Goal: Task Accomplishment & Management: Manage account settings

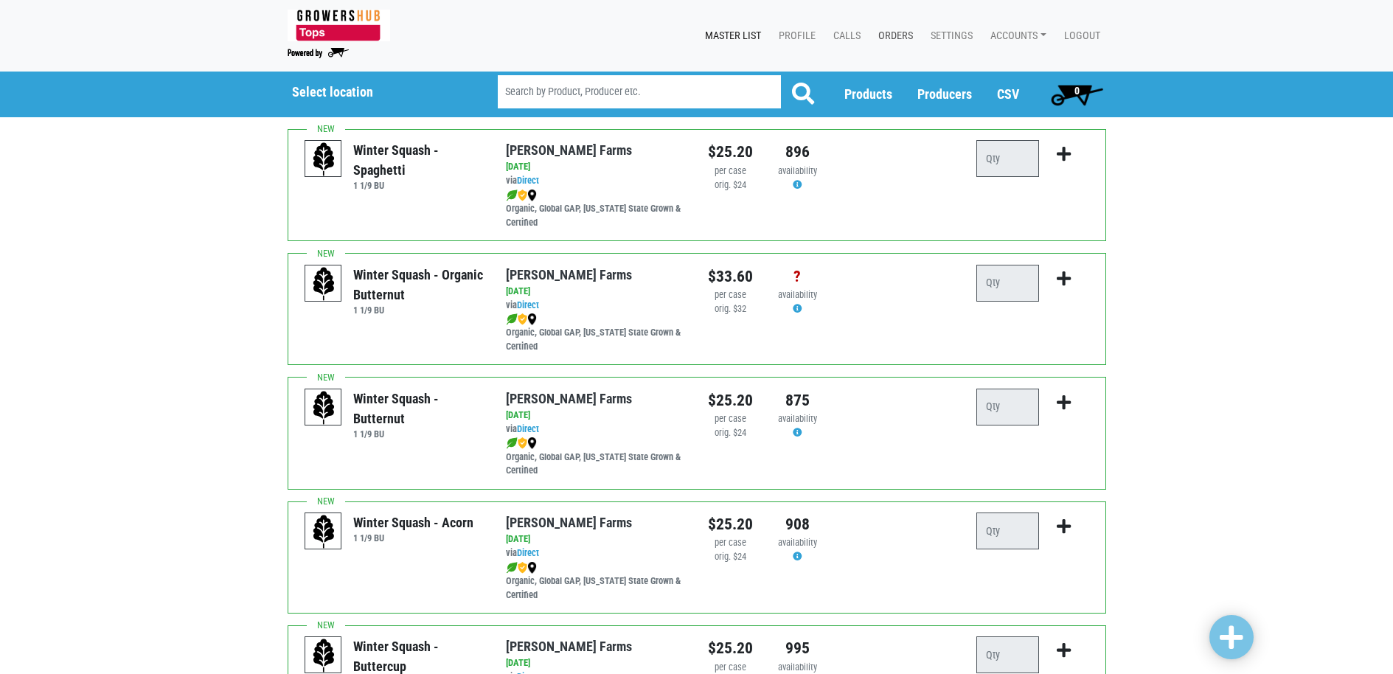
click at [887, 41] on link "Orders" at bounding box center [892, 36] width 52 height 28
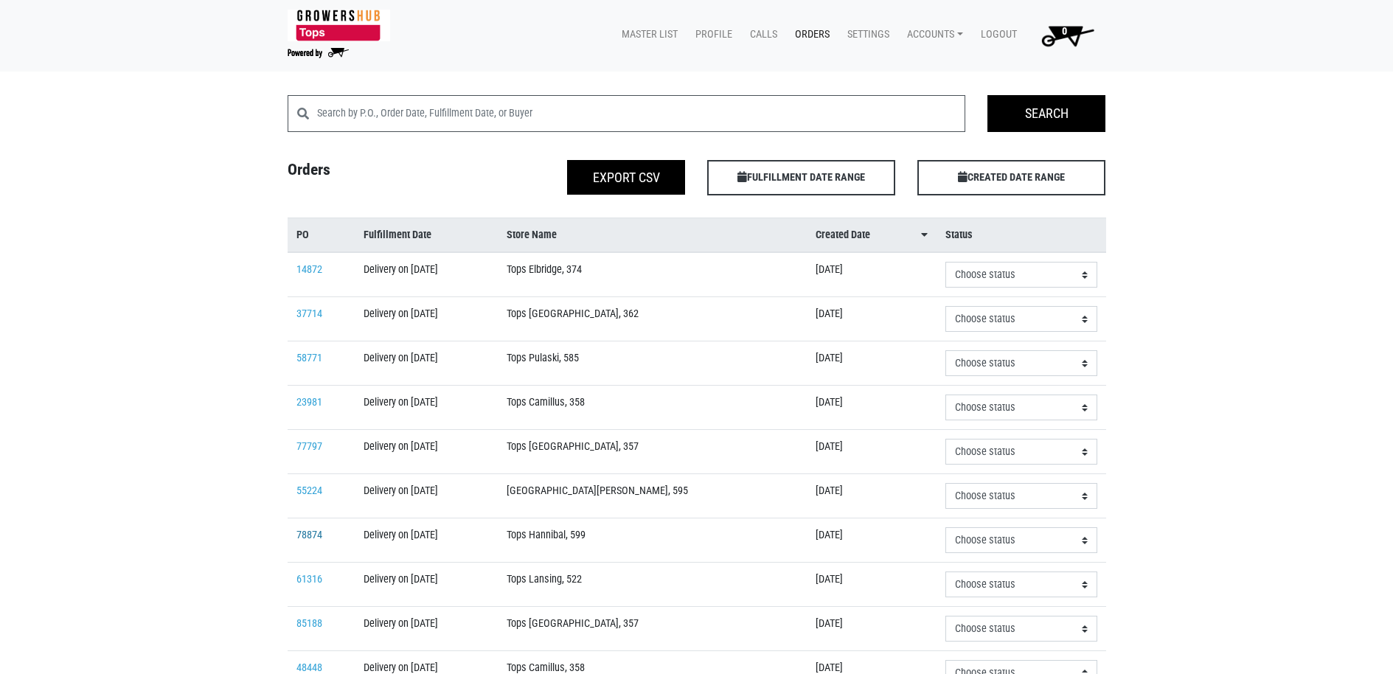
click at [299, 532] on link "78874" at bounding box center [309, 535] width 26 height 13
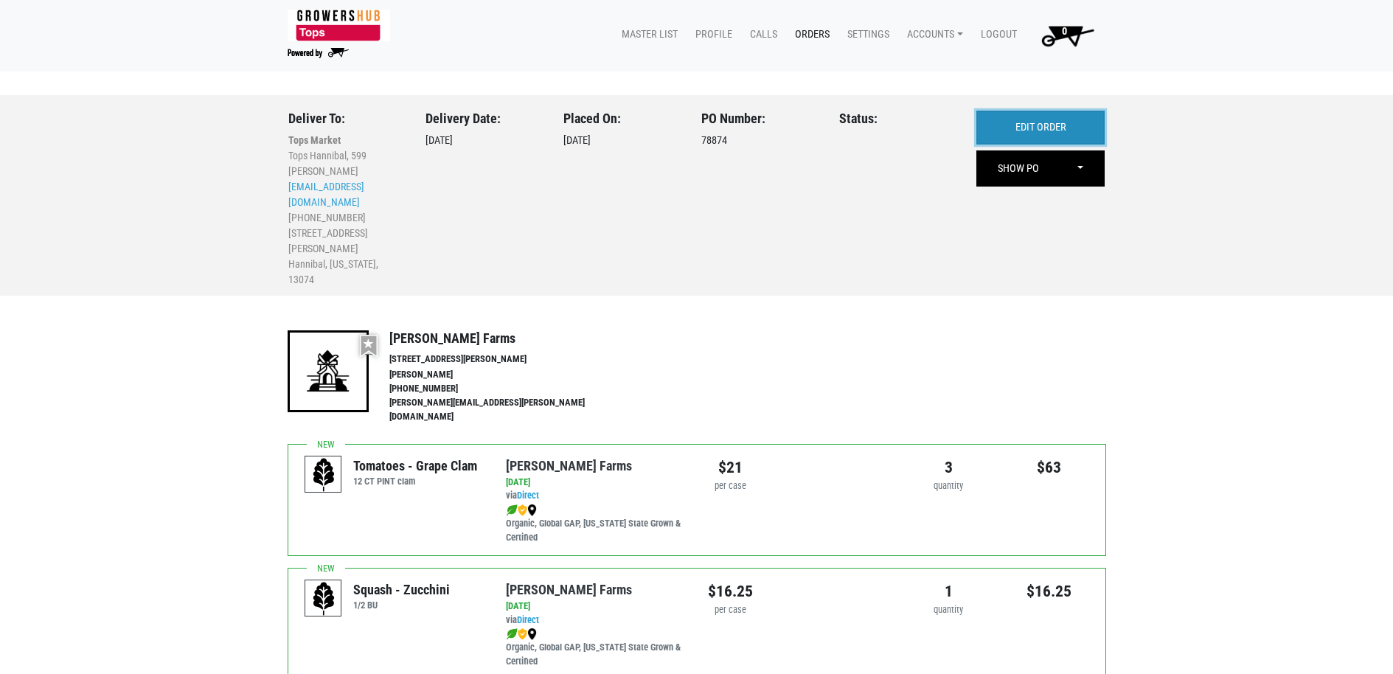
click at [1006, 128] on link "EDIT ORDER" at bounding box center [1040, 128] width 128 height 34
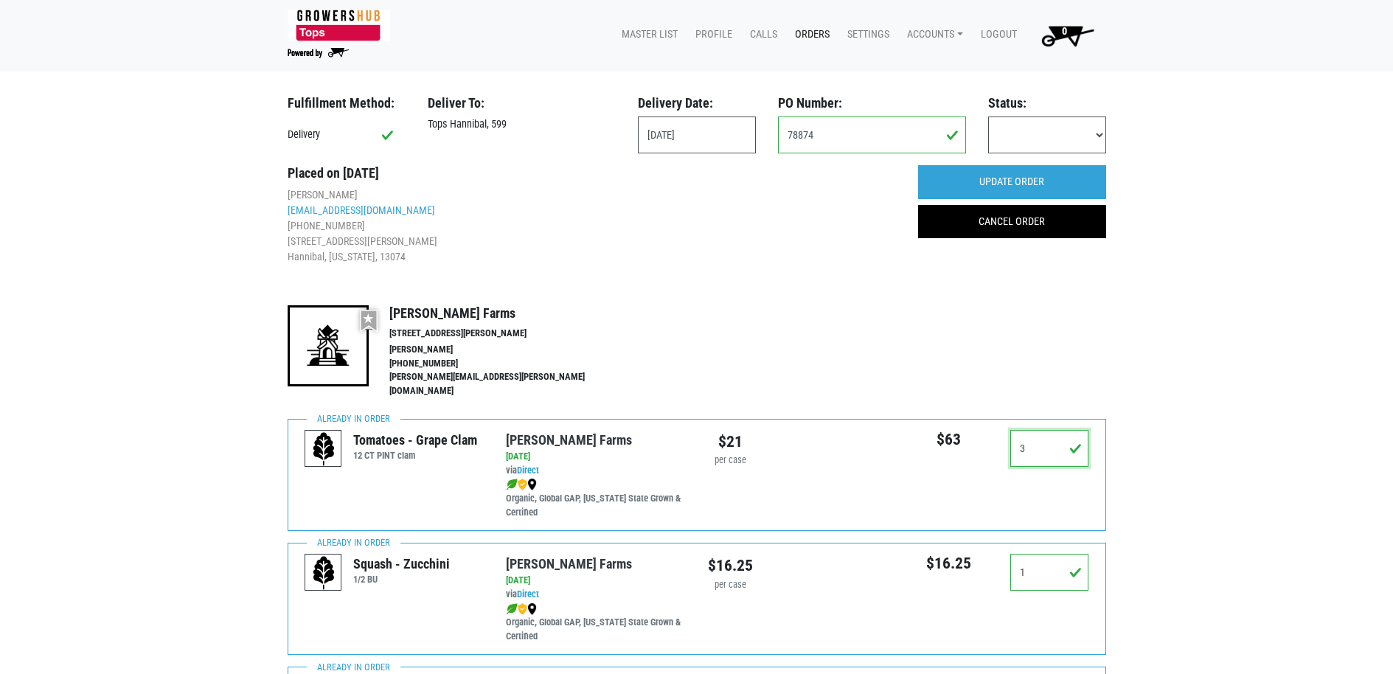
click at [1045, 447] on input "3" at bounding box center [1049, 448] width 79 height 37
click at [1044, 449] on input "3" at bounding box center [1049, 448] width 79 height 37
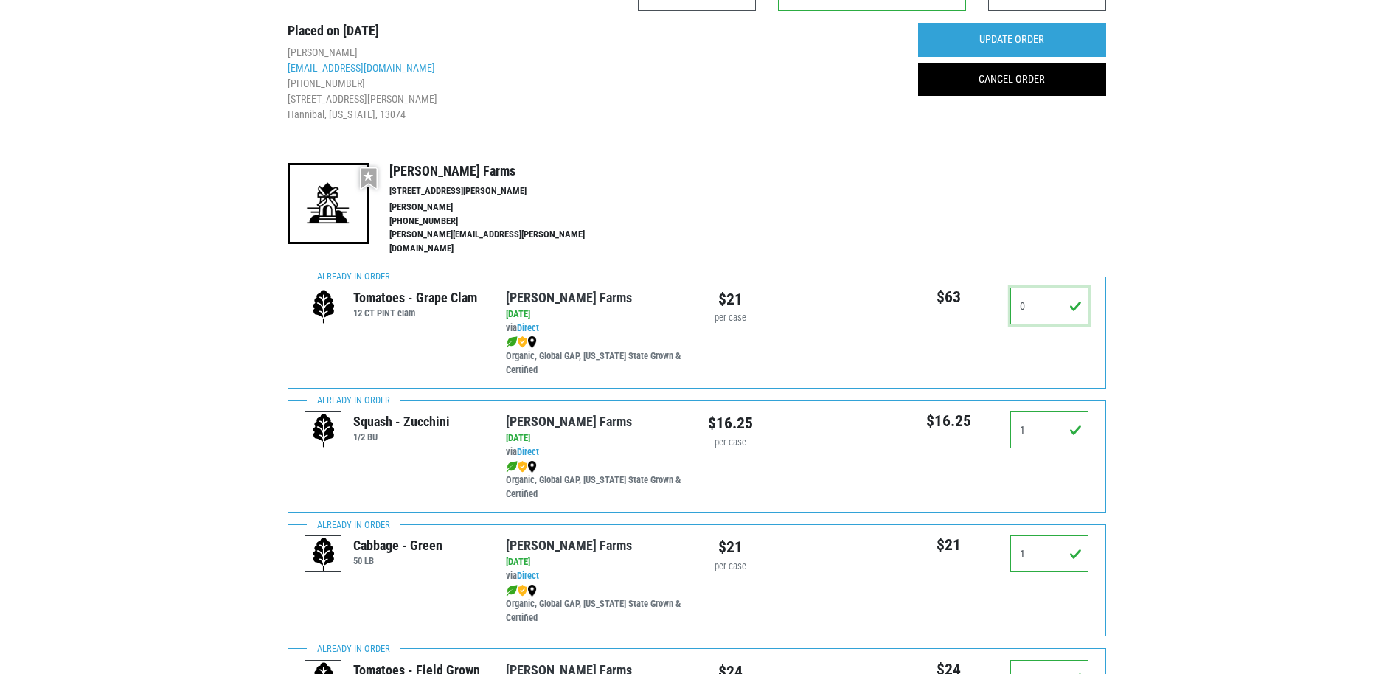
scroll to position [147, 0]
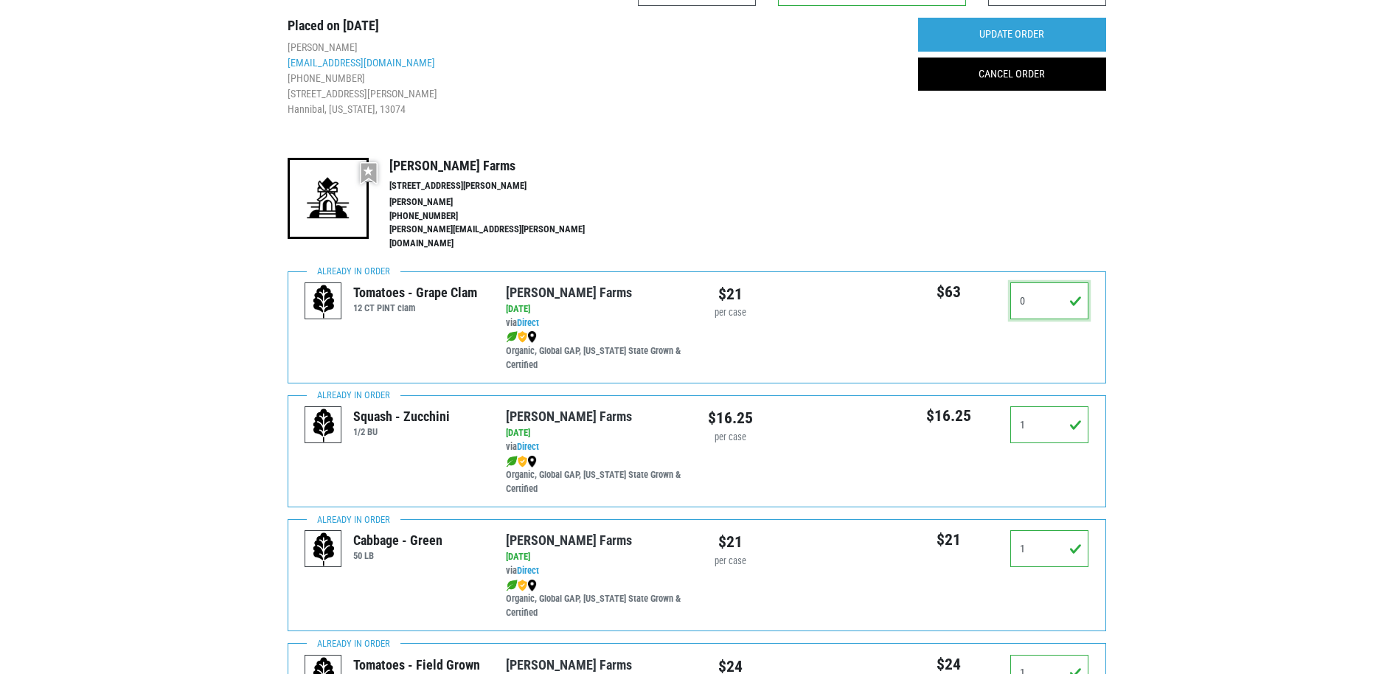
type input "0"
click at [1077, 425] on input "1" at bounding box center [1049, 424] width 79 height 37
click at [1077, 423] on input "1" at bounding box center [1049, 424] width 79 height 37
click at [1069, 417] on input "10" at bounding box center [1049, 424] width 79 height 37
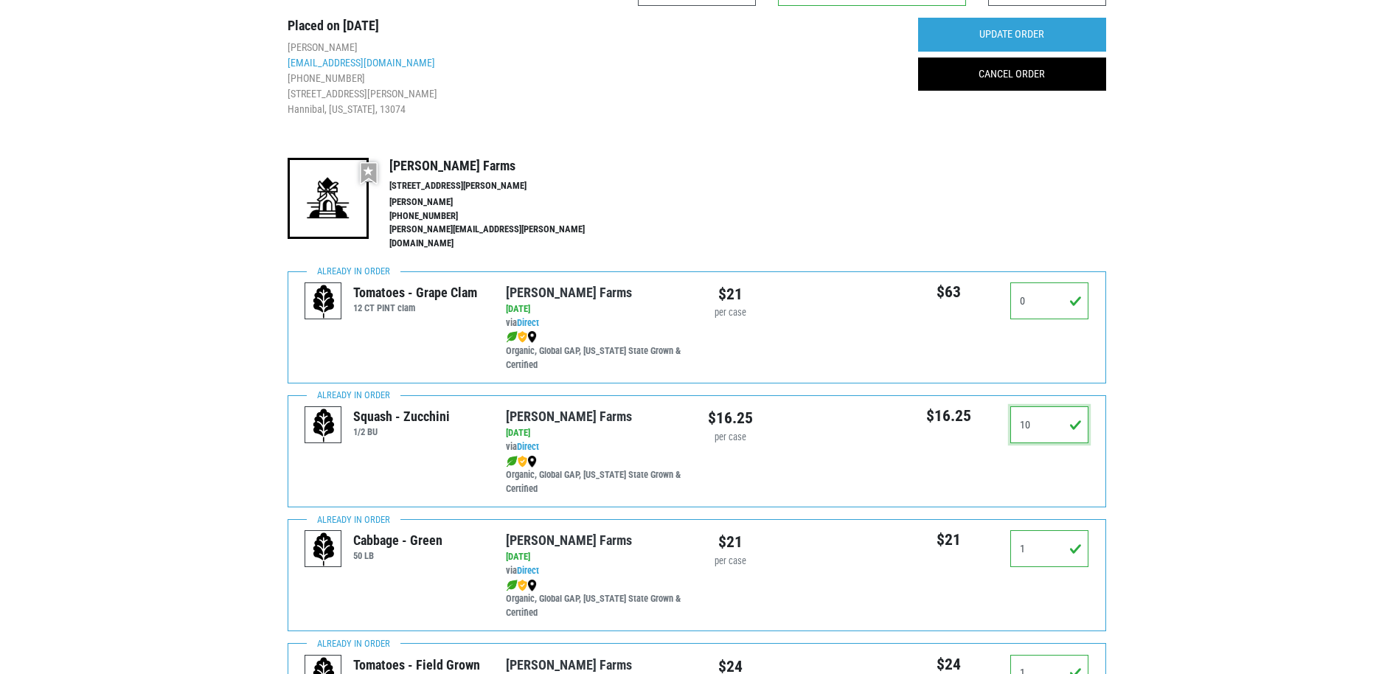
click at [1064, 420] on input "10" at bounding box center [1049, 424] width 79 height 37
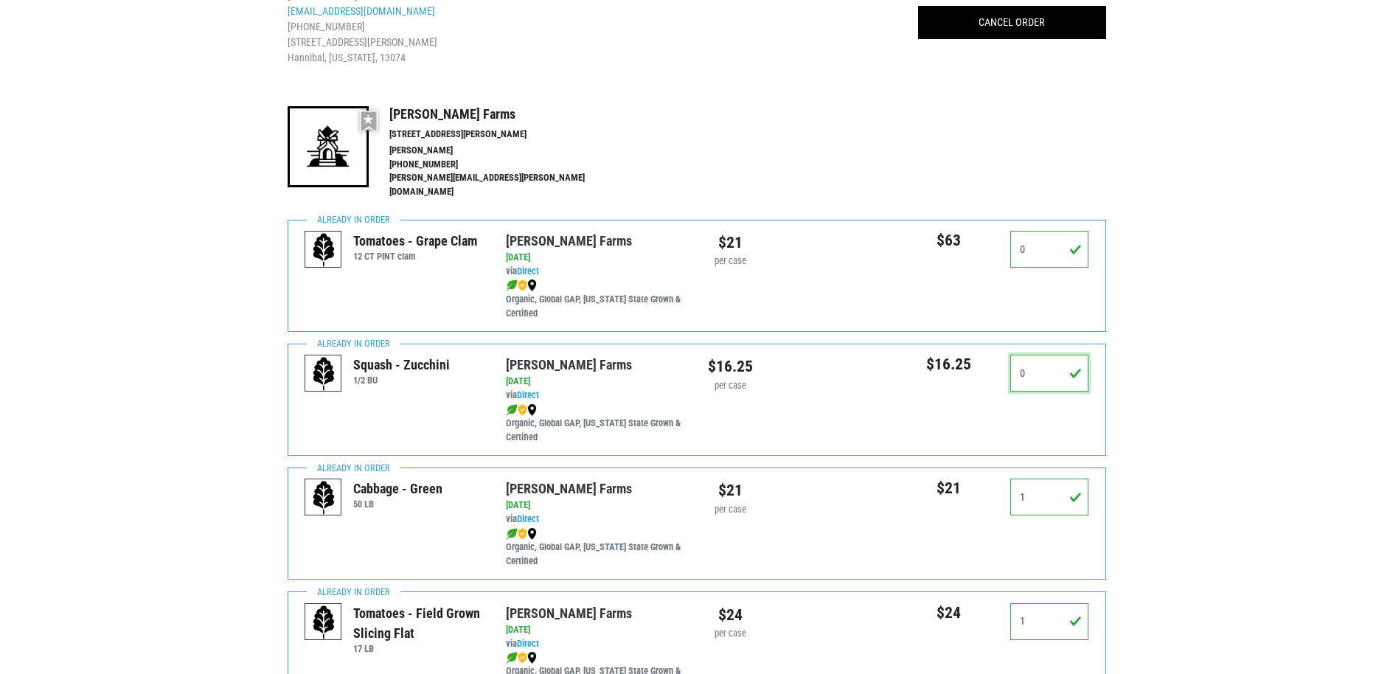
scroll to position [221, 0]
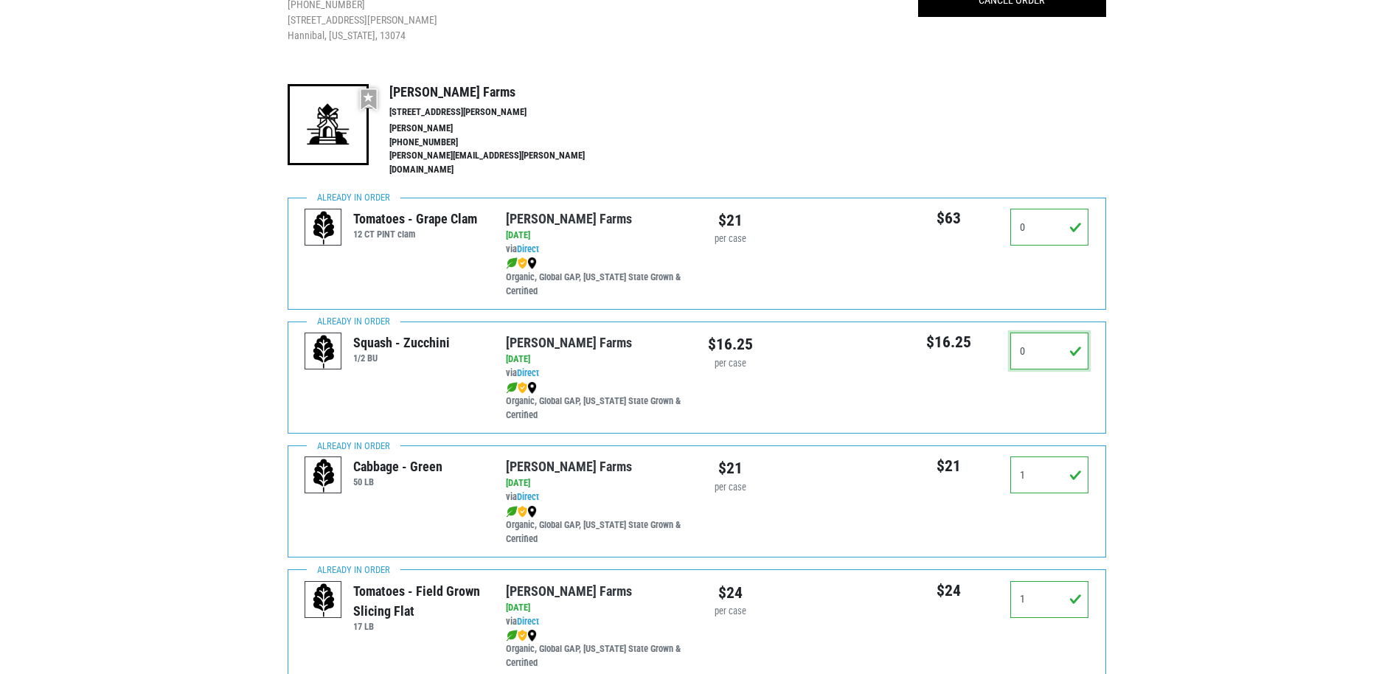
type input "0"
click at [1047, 464] on input "1" at bounding box center [1049, 474] width 79 height 37
click at [1046, 464] on input "1" at bounding box center [1049, 474] width 79 height 37
click at [1047, 467] on input "10" at bounding box center [1049, 474] width 79 height 37
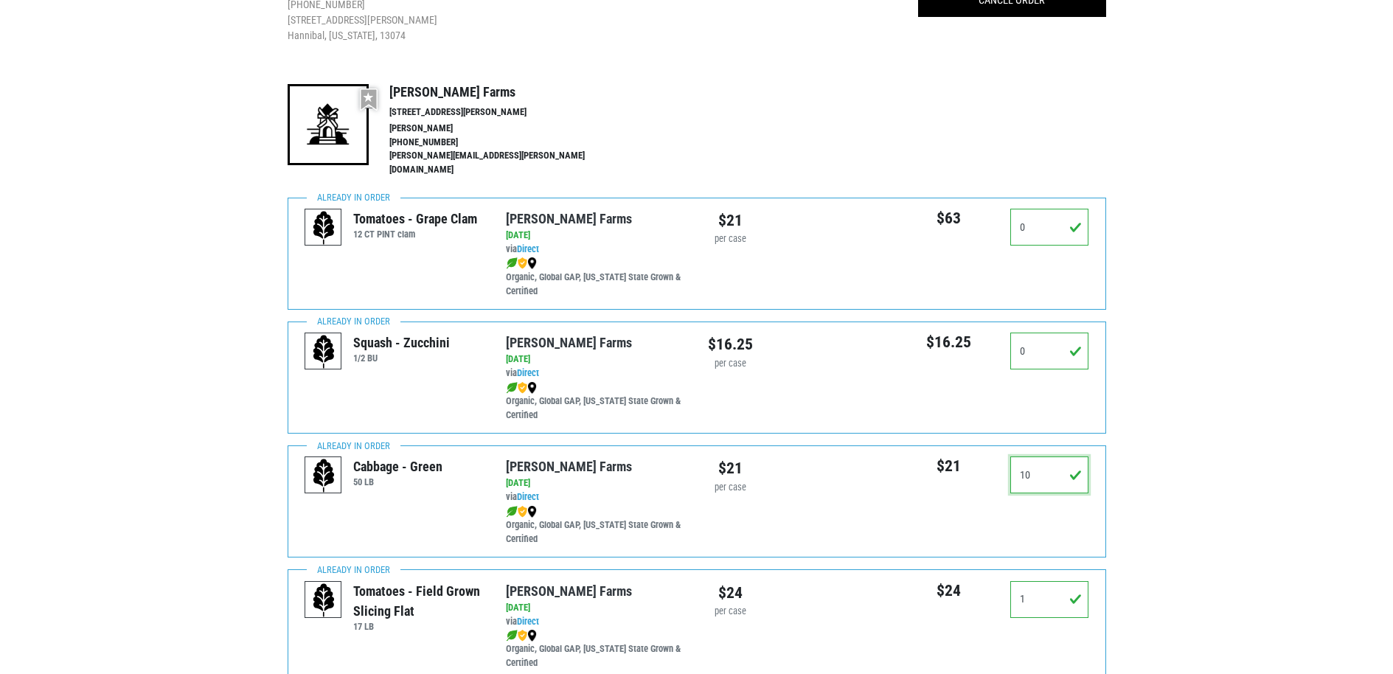
click at [1046, 468] on input "10" at bounding box center [1049, 474] width 79 height 37
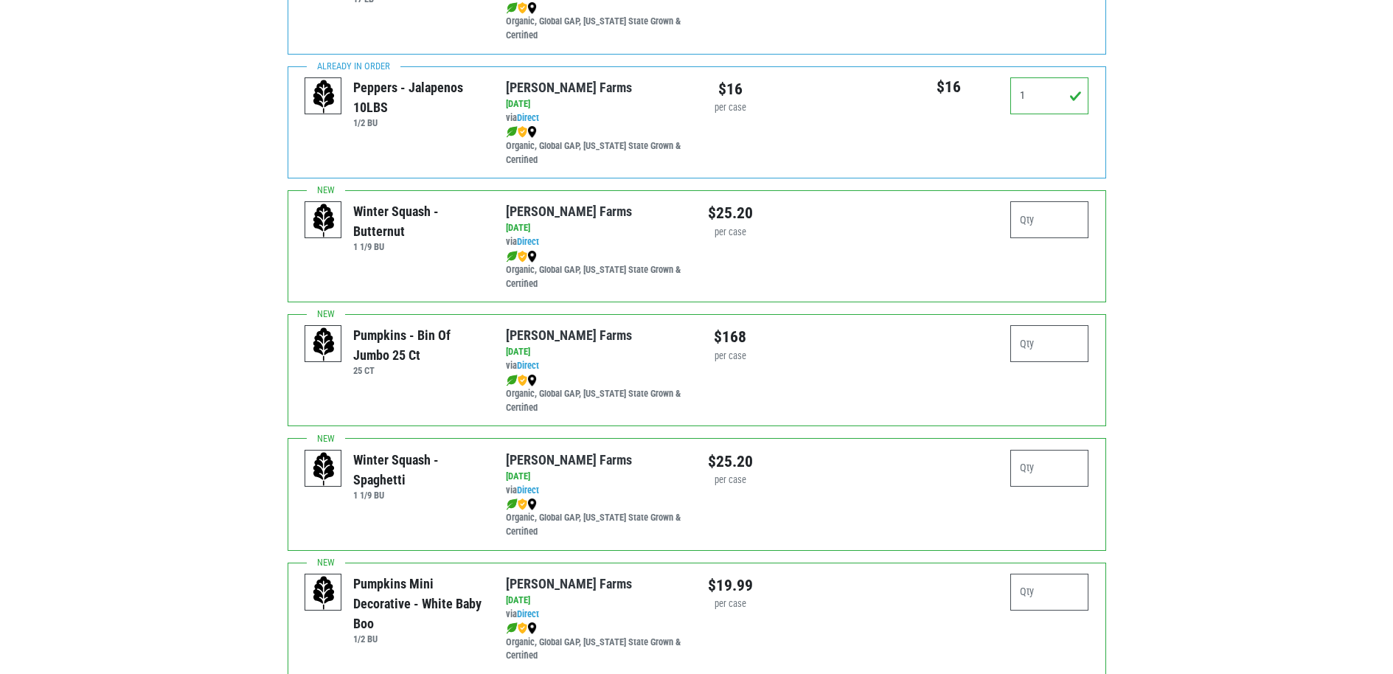
scroll to position [885, 0]
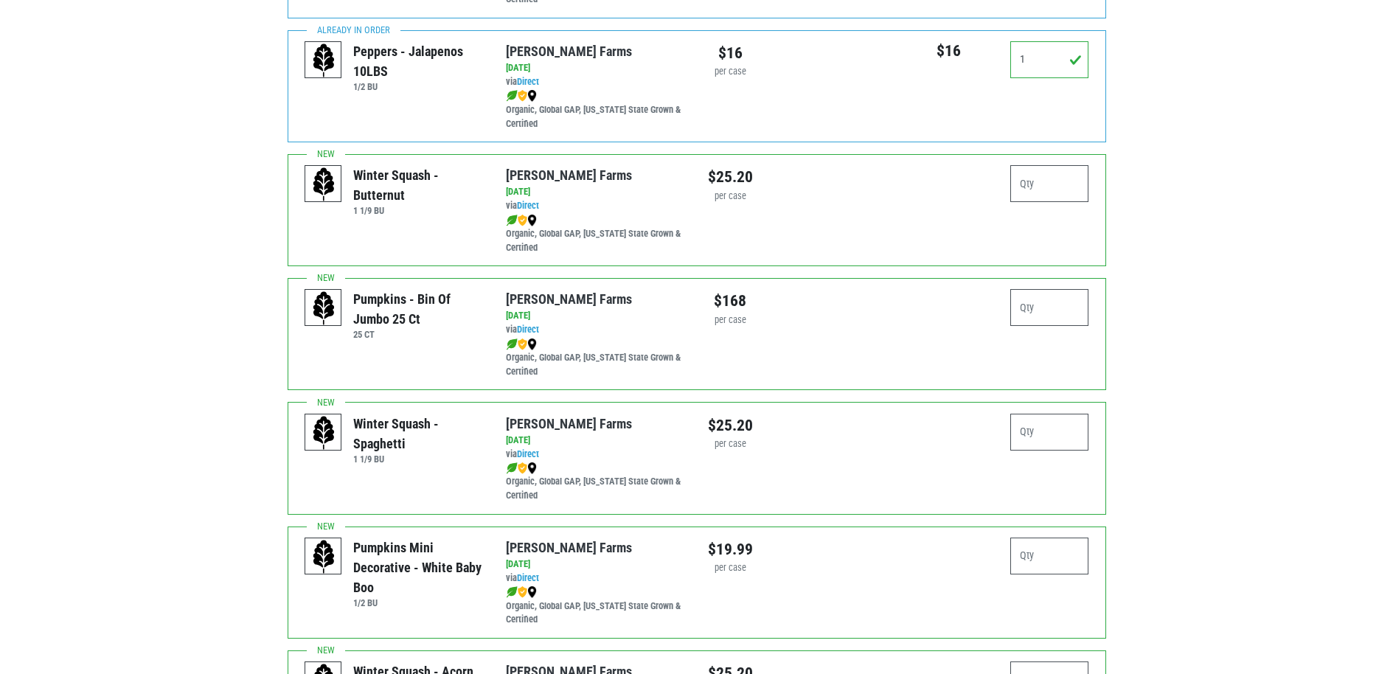
type input "0"
click at [1086, 433] on input "number" at bounding box center [1049, 432] width 79 height 37
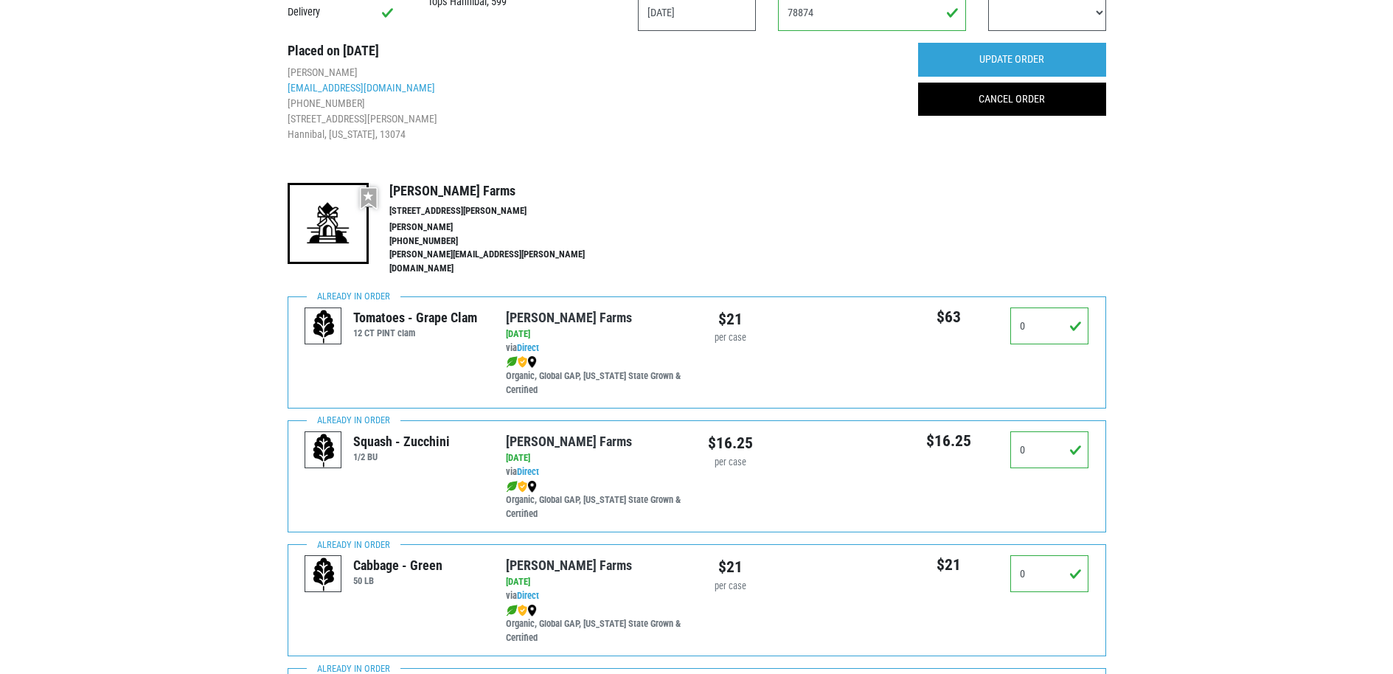
scroll to position [0, 0]
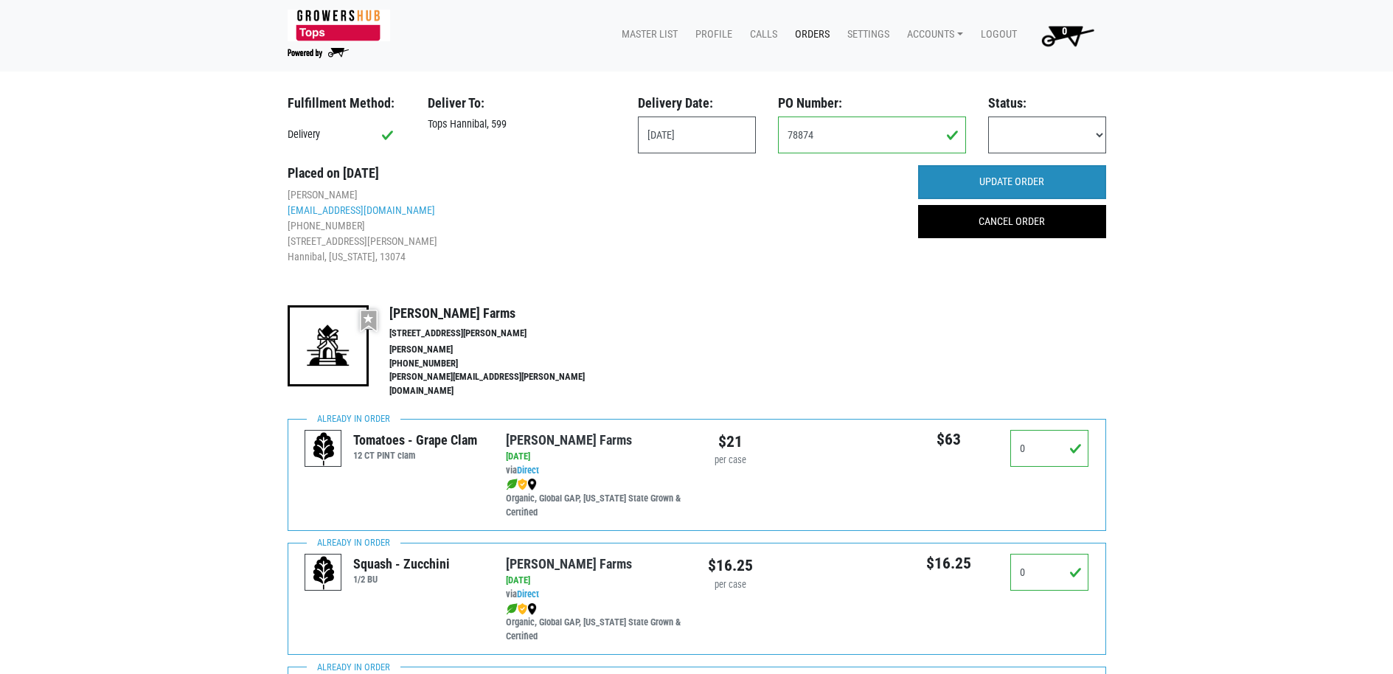
type input "1"
click at [1090, 174] on input "UPDATE ORDER" at bounding box center [1012, 182] width 188 height 34
